Goal: Information Seeking & Learning: Compare options

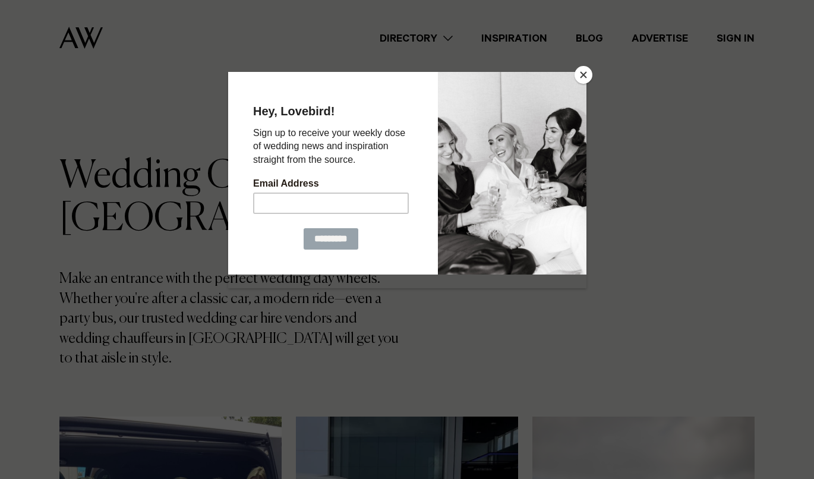
click at [581, 71] on button "Close" at bounding box center [584, 75] width 18 height 18
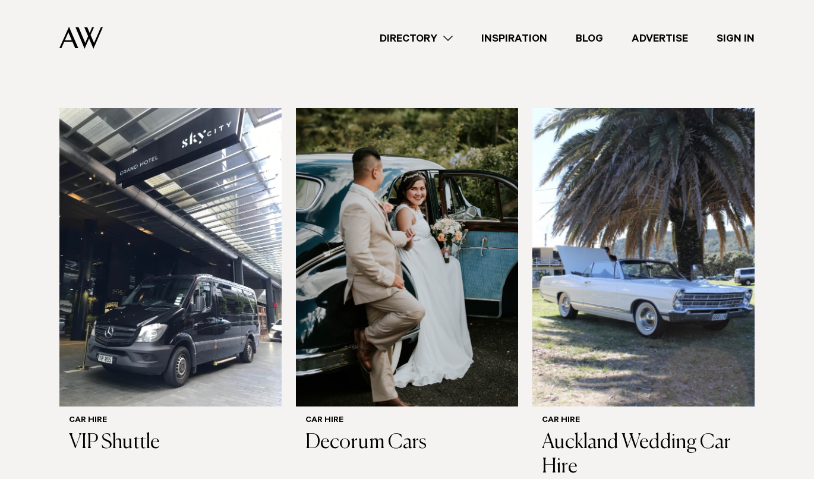
scroll to position [698, 0]
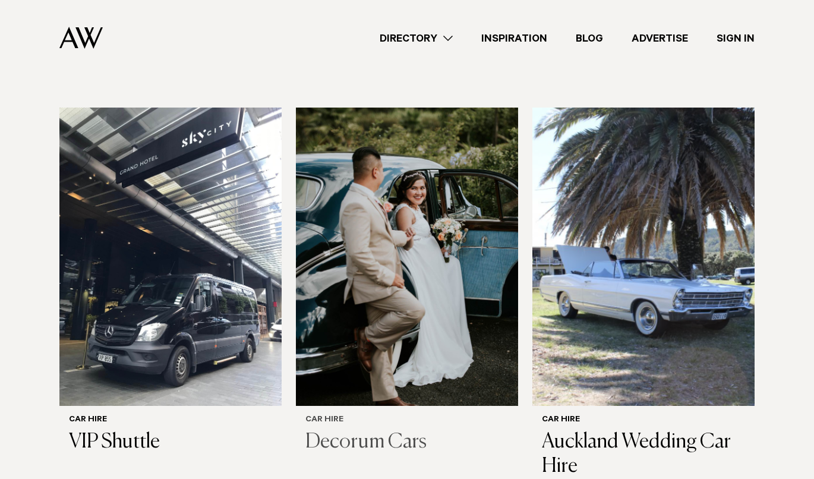
click at [424, 201] on img at bounding box center [407, 257] width 222 height 298
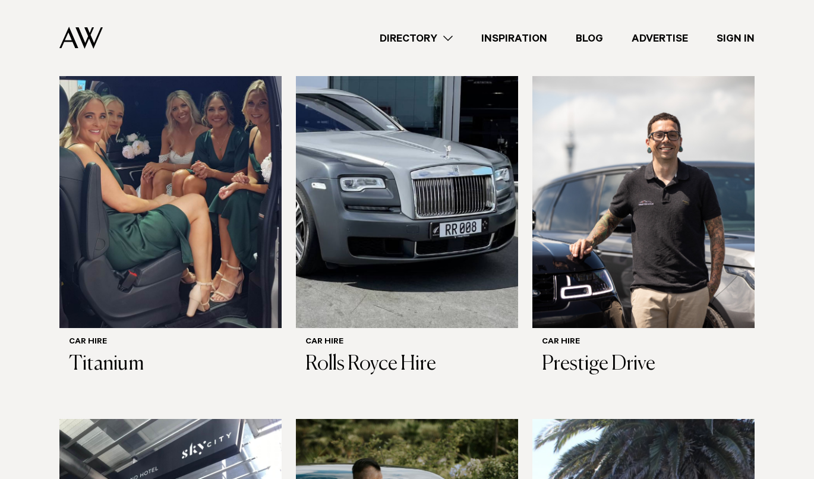
scroll to position [360, 0]
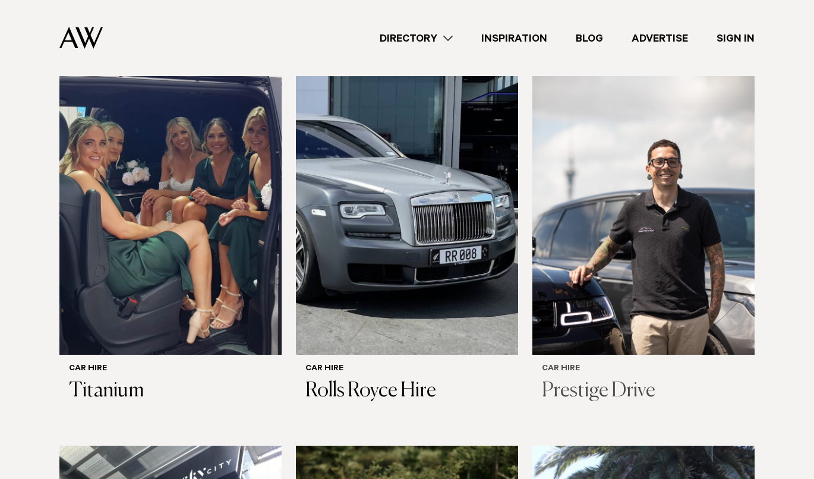
click at [687, 235] on img at bounding box center [644, 205] width 222 height 298
click at [392, 272] on img at bounding box center [407, 205] width 222 height 298
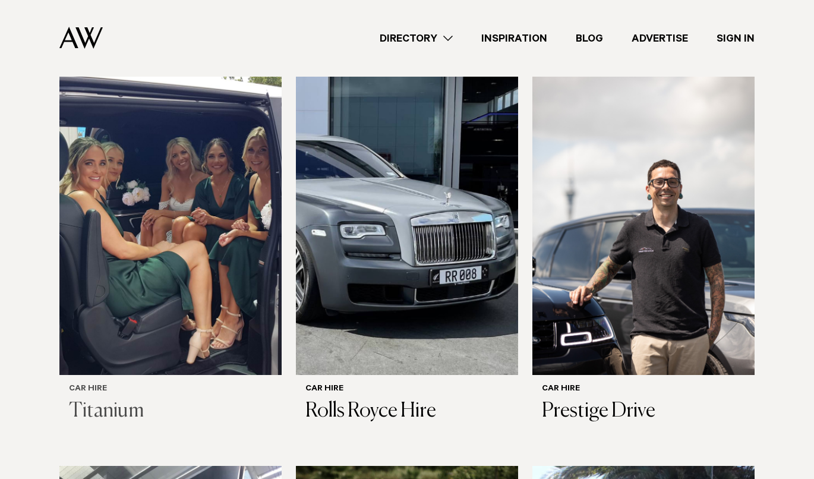
click at [218, 232] on img at bounding box center [170, 226] width 222 height 298
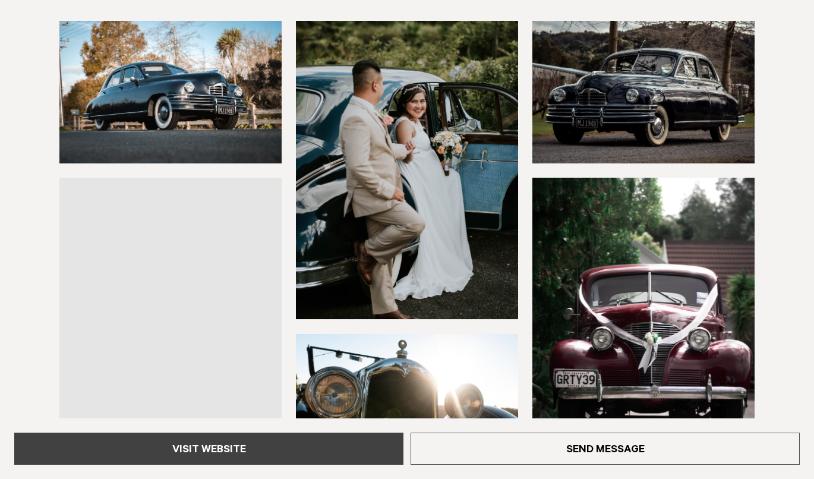
scroll to position [199, 0]
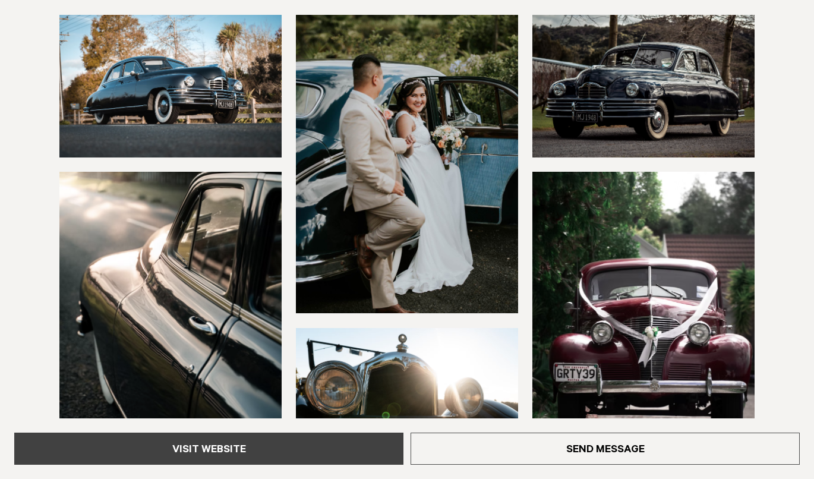
click at [270, 440] on link "Visit Website" at bounding box center [208, 449] width 389 height 32
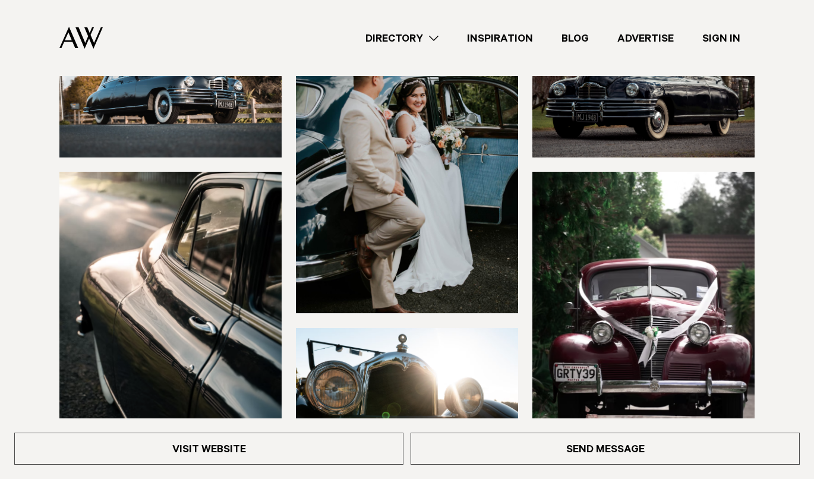
scroll to position [0, 0]
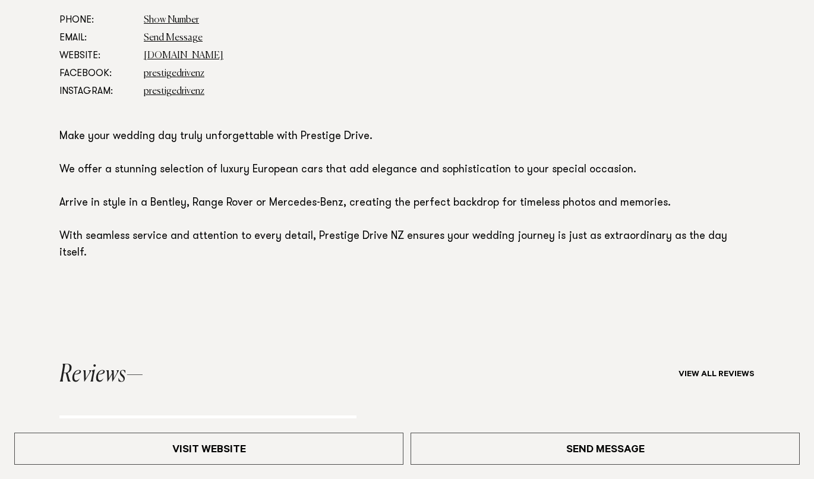
scroll to position [709, 0]
click at [181, 52] on link "[DOMAIN_NAME]" at bounding box center [184, 56] width 80 height 10
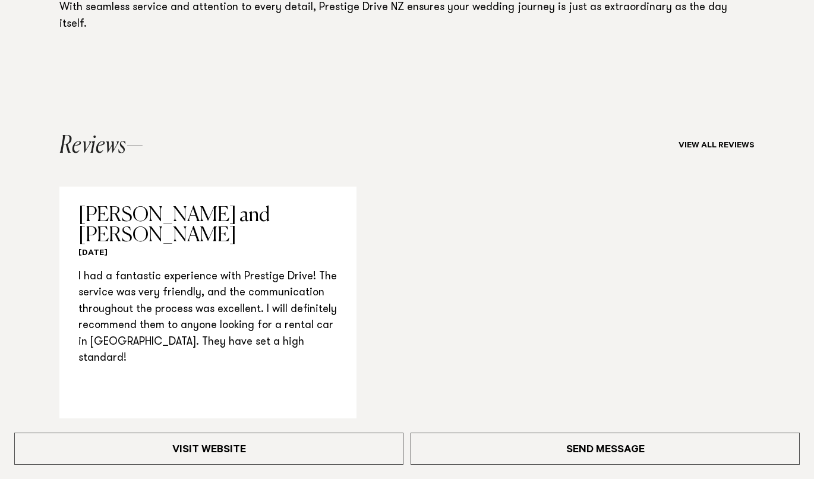
scroll to position [938, 0]
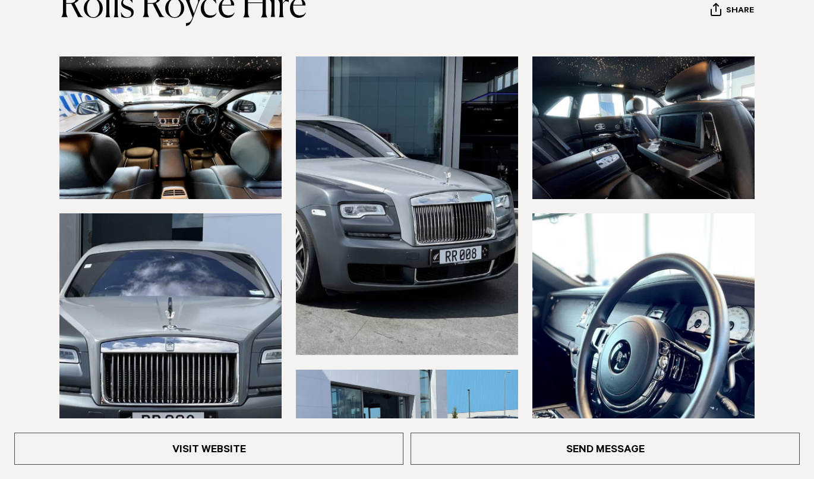
scroll to position [159, 0]
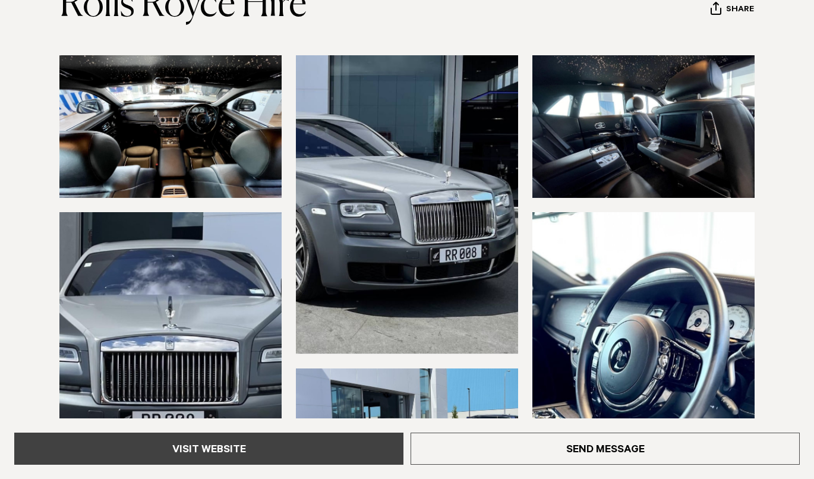
click at [315, 446] on link "Visit Website" at bounding box center [208, 449] width 389 height 32
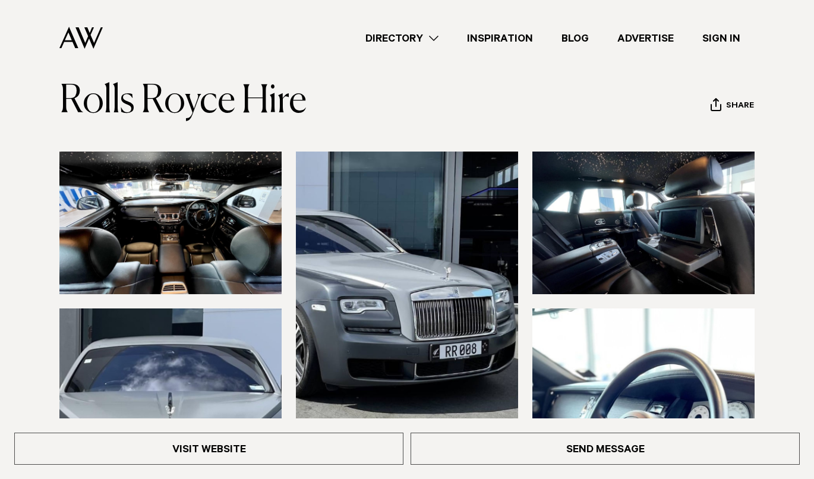
scroll to position [0, 0]
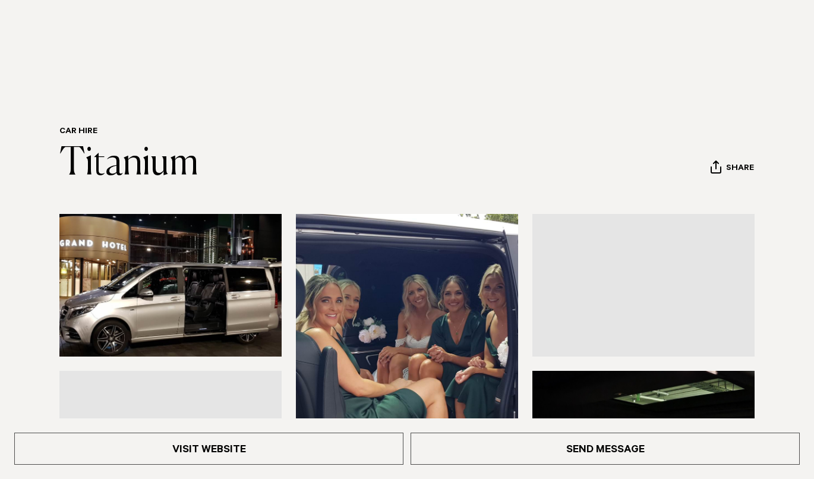
scroll to position [125, 0]
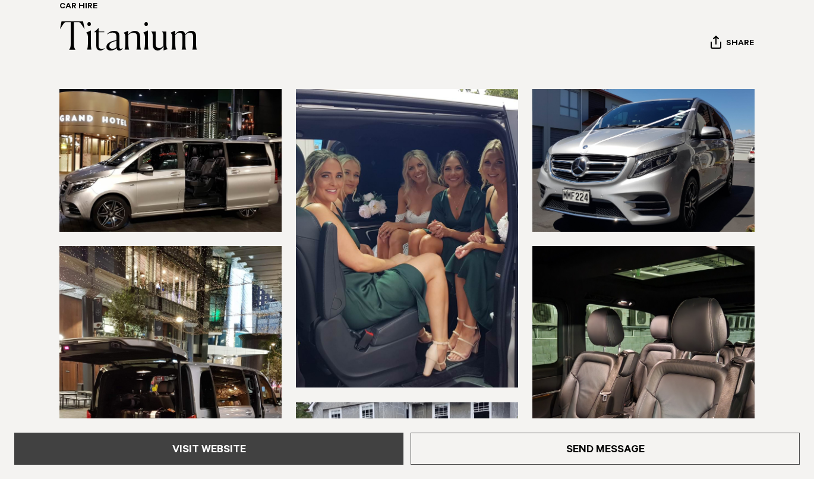
click at [257, 440] on link "Visit Website" at bounding box center [208, 449] width 389 height 32
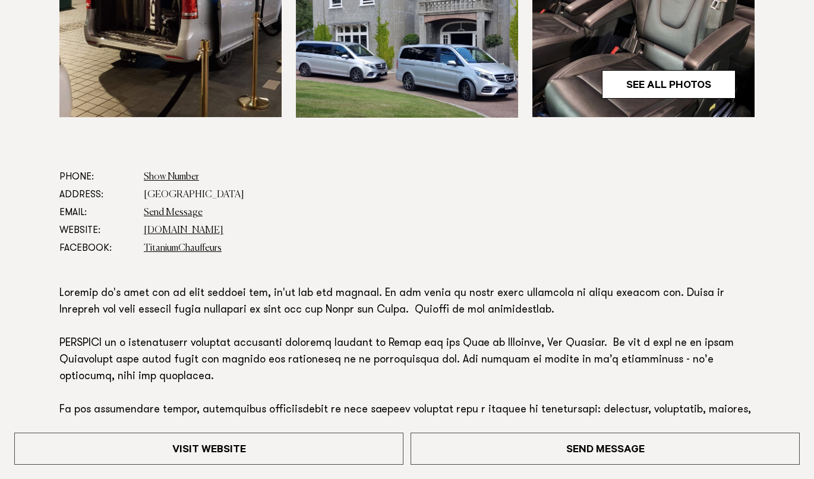
scroll to position [555, 0]
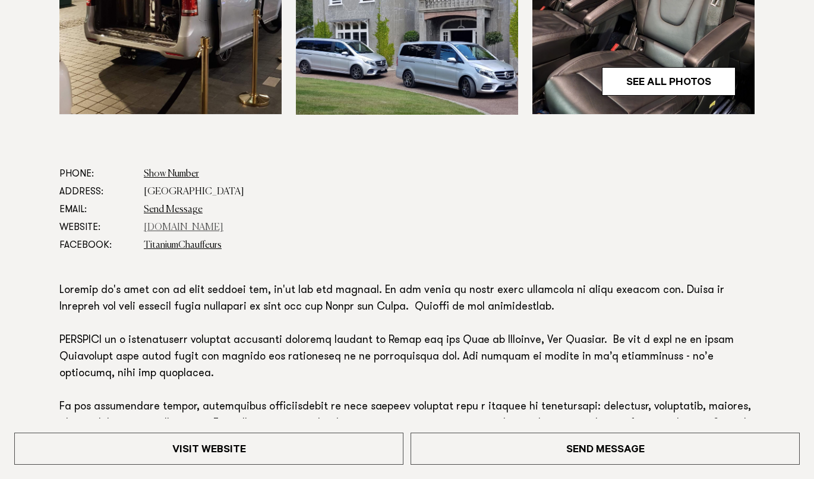
click at [210, 225] on link "[DOMAIN_NAME]" at bounding box center [184, 228] width 80 height 10
